Goal: Entertainment & Leisure: Browse casually

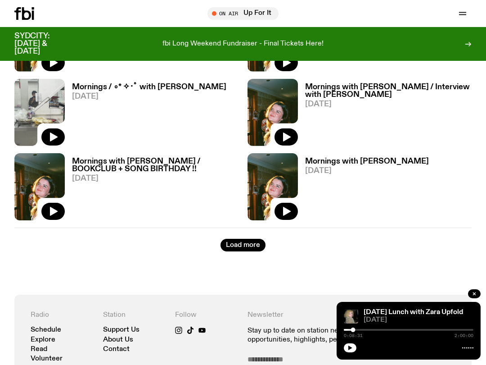
scroll to position [1609, 0]
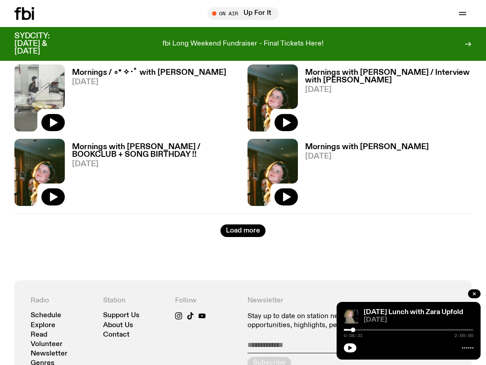
click at [245, 230] on button "Load more" at bounding box center [243, 230] width 45 height 13
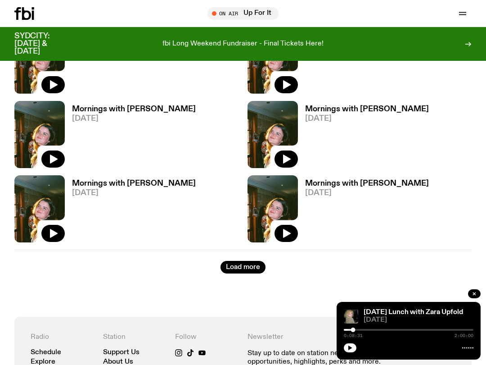
scroll to position [2776, 0]
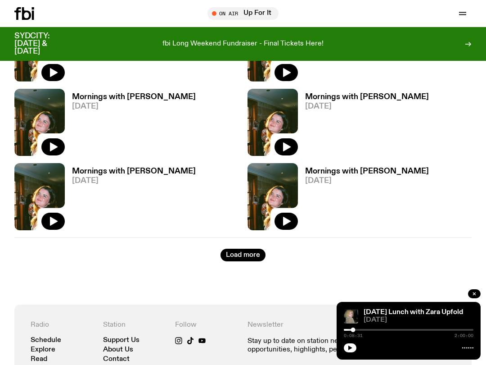
click at [240, 254] on button "Load more" at bounding box center [243, 255] width 45 height 13
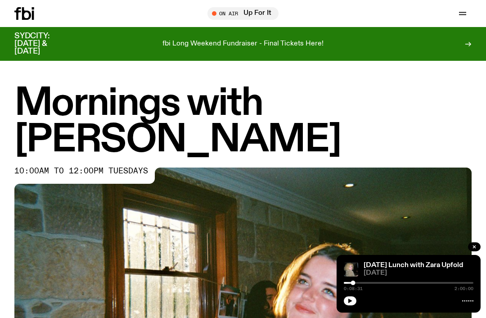
scroll to position [0, 0]
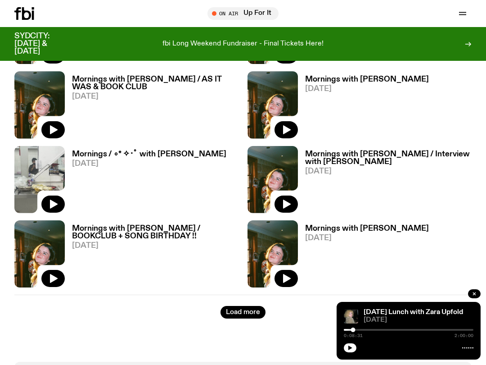
scroll to position [1522, 0]
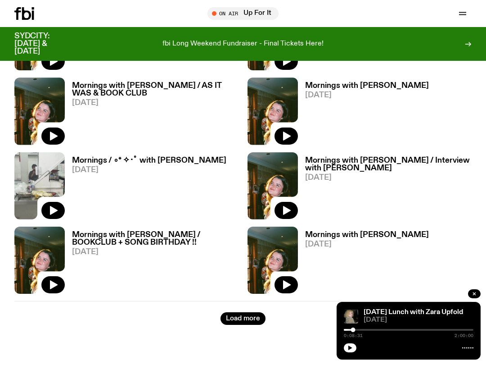
click at [239, 317] on button "Load more" at bounding box center [243, 318] width 45 height 13
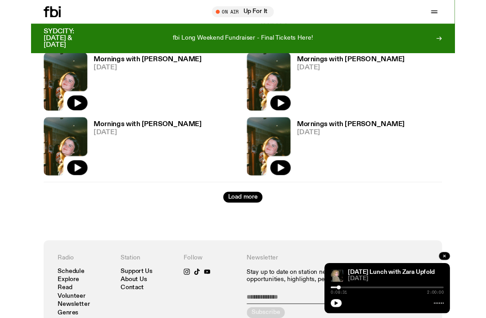
scroll to position [2804, 0]
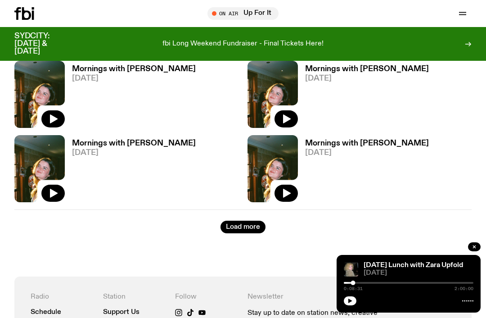
click at [249, 223] on button "Load more" at bounding box center [243, 227] width 45 height 13
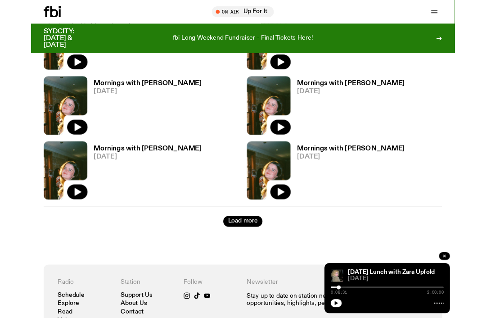
scroll to position [3819, 0]
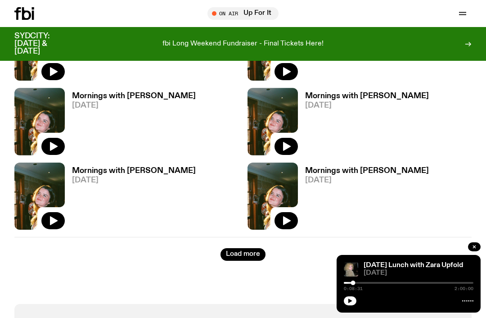
click at [250, 253] on button "Load more" at bounding box center [243, 254] width 45 height 13
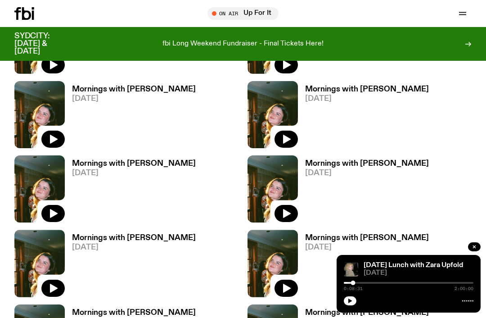
scroll to position [3229, 0]
